Goal: Information Seeking & Learning: Learn about a topic

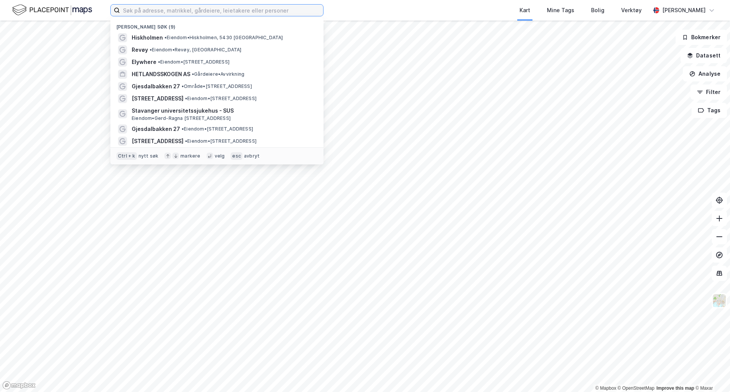
click at [149, 9] on input at bounding box center [221, 10] width 203 height 11
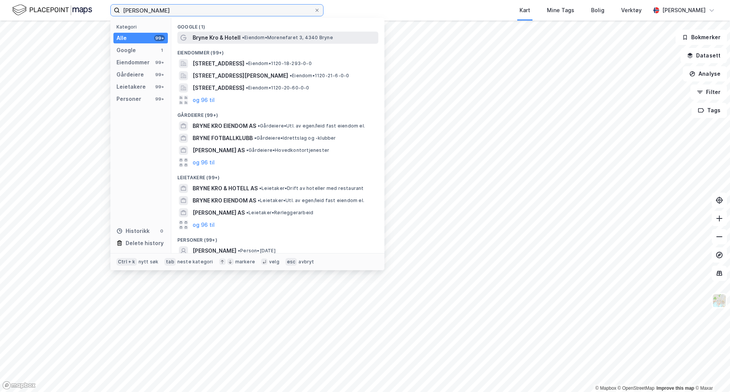
type input "[PERSON_NAME]"
click at [203, 36] on span "Bryne Kro & Hotell" at bounding box center [217, 37] width 48 height 9
